Goal: Book appointment/travel/reservation

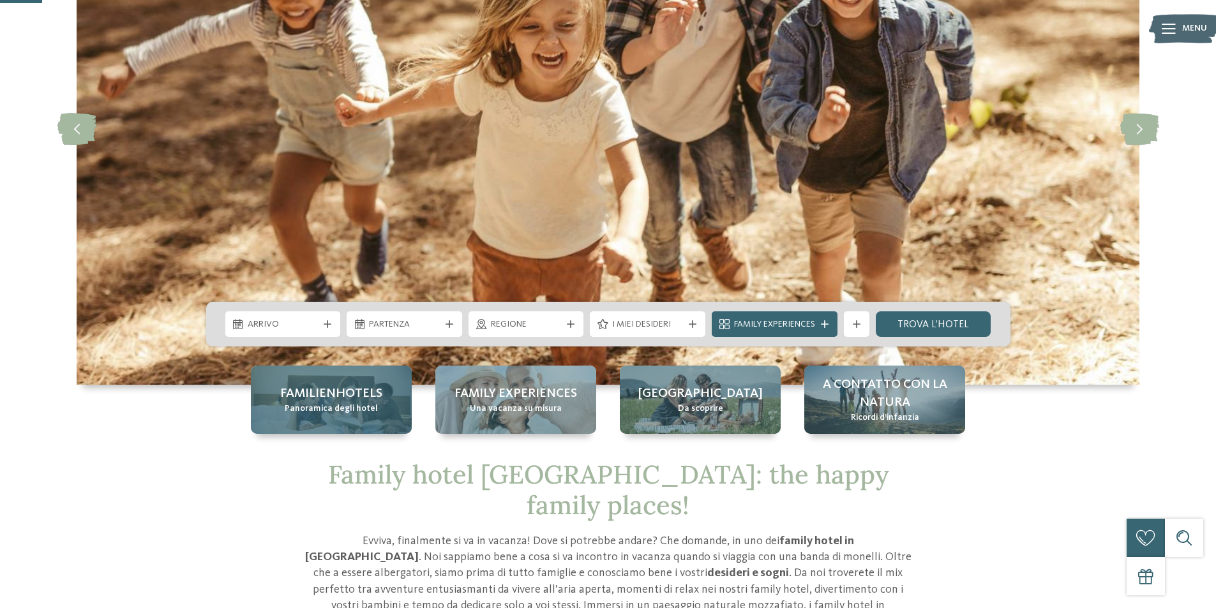
click at [290, 382] on div "Familienhotels Panoramica degli hotel" at bounding box center [331, 400] width 161 height 68
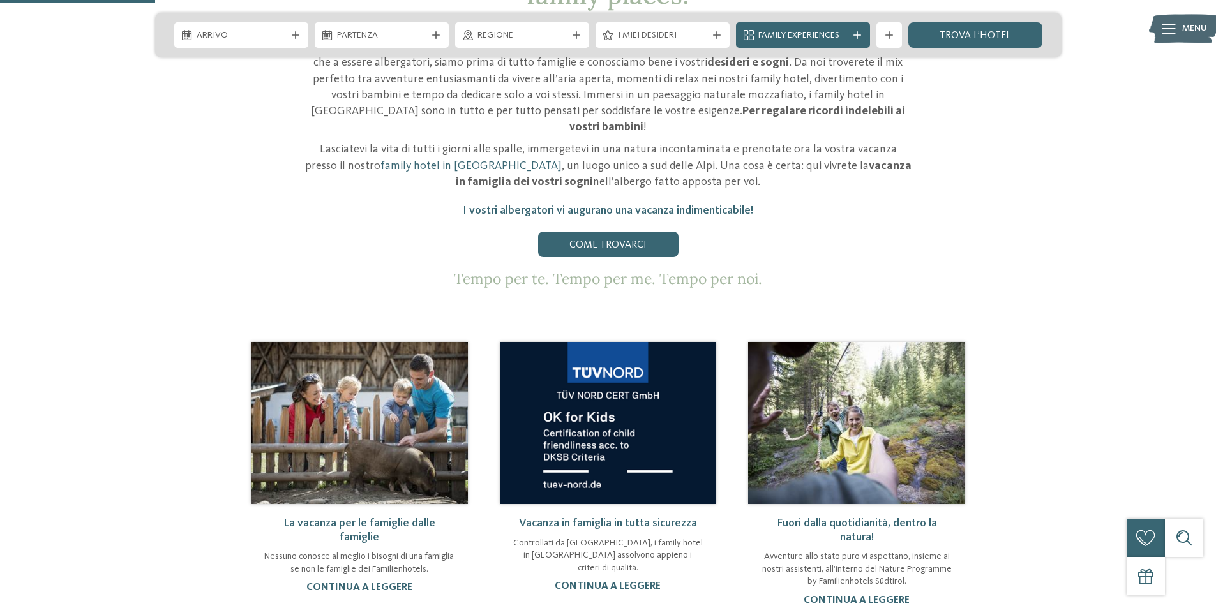
scroll to position [740, 0]
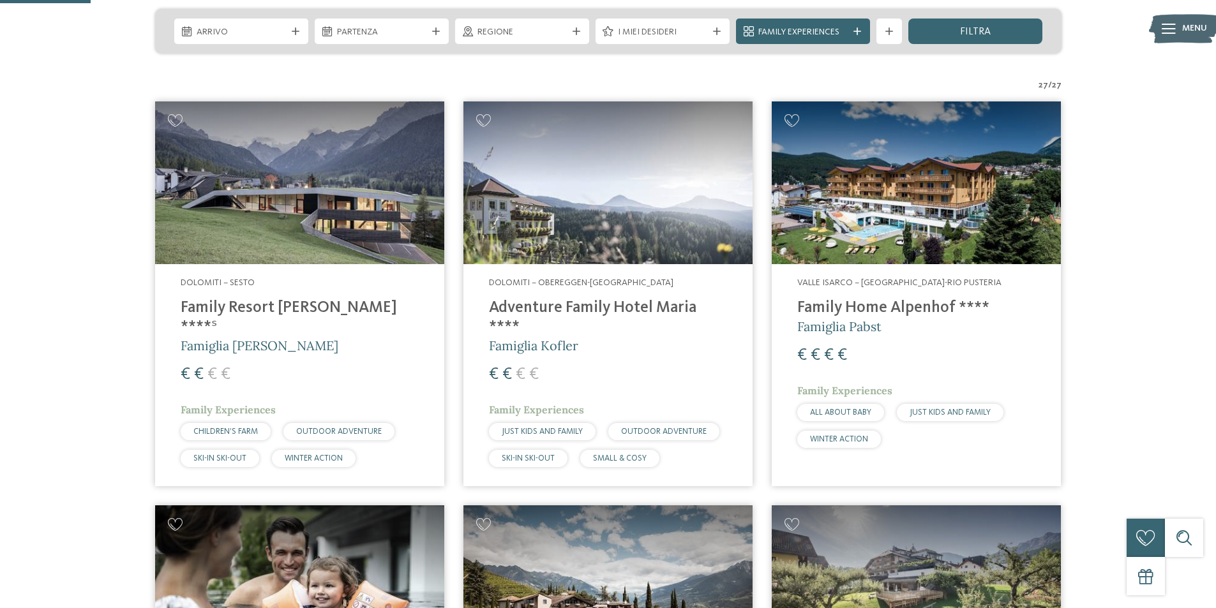
click at [599, 232] on img at bounding box center [607, 182] width 289 height 163
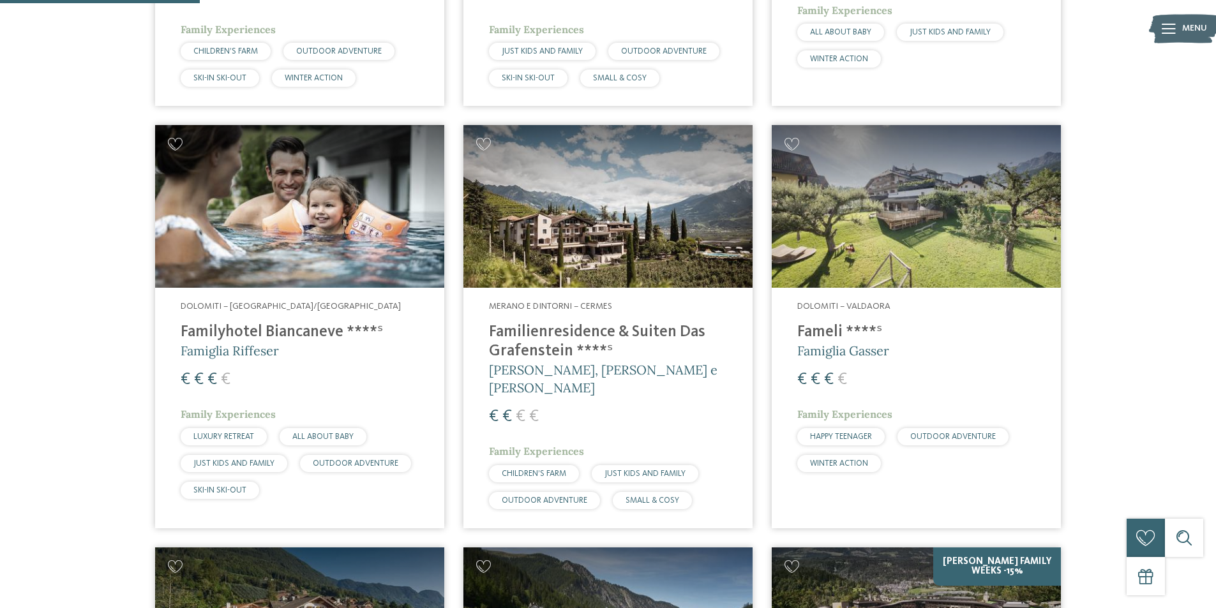
scroll to position [702, 0]
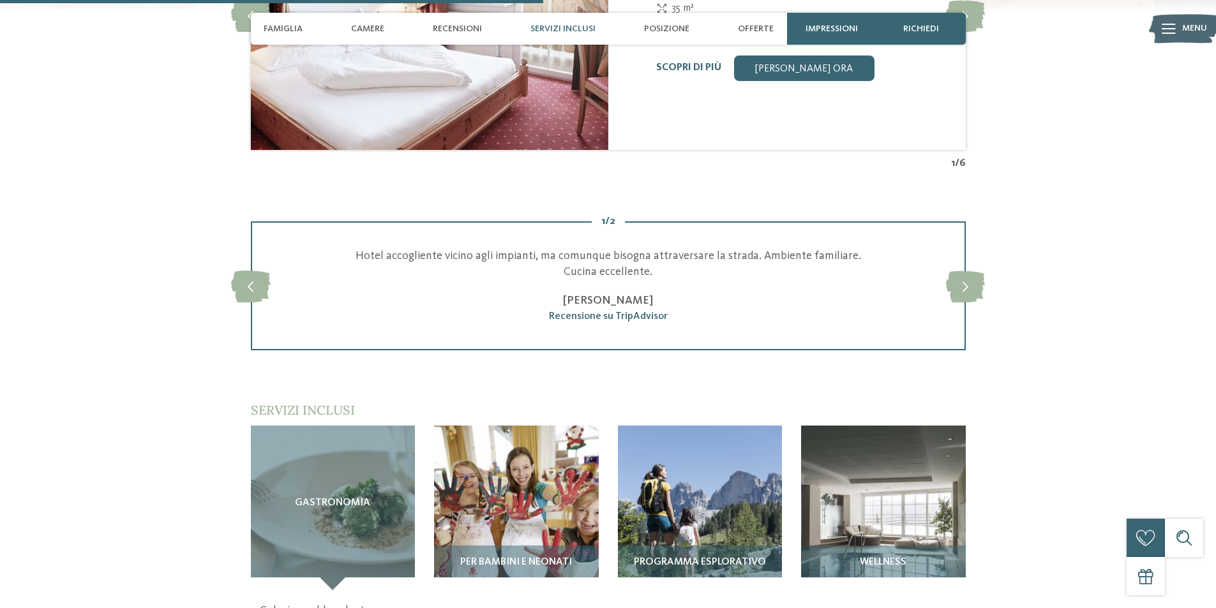
scroll to position [1787, 0]
